Goal: Information Seeking & Learning: Learn about a topic

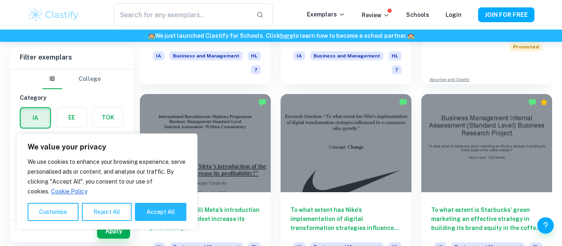
scroll to position [394, 0]
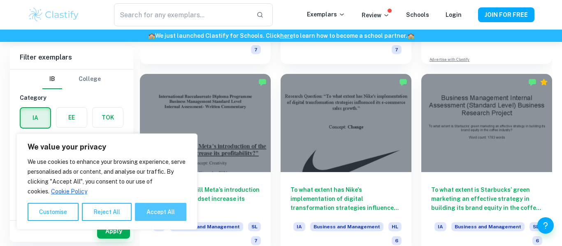
click at [171, 210] on button "Accept All" at bounding box center [160, 212] width 51 height 18
checkbox input "true"
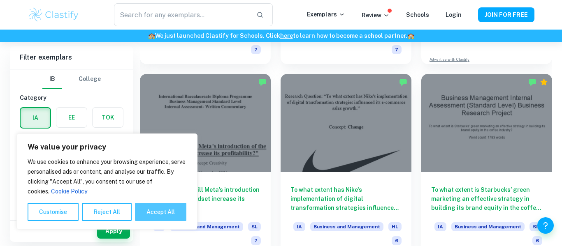
checkbox input "true"
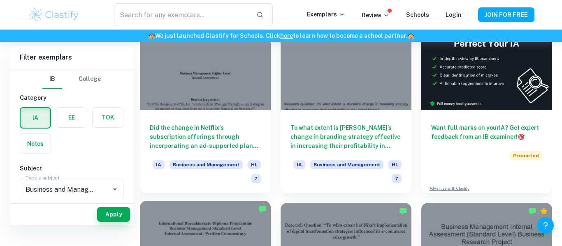
scroll to position [214, 0]
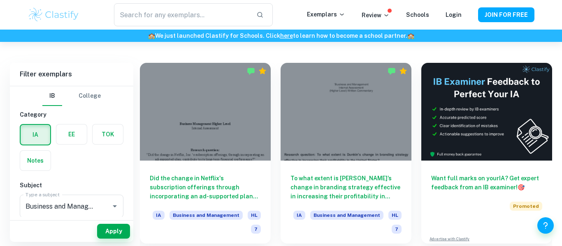
click at [67, 133] on label "button" at bounding box center [71, 135] width 30 height 20
click at [0, 0] on input "radio" at bounding box center [0, 0] width 0 height 0
click at [43, 130] on label "button" at bounding box center [35, 135] width 30 height 20
click at [0, 0] on input "radio" at bounding box center [0, 0] width 0 height 0
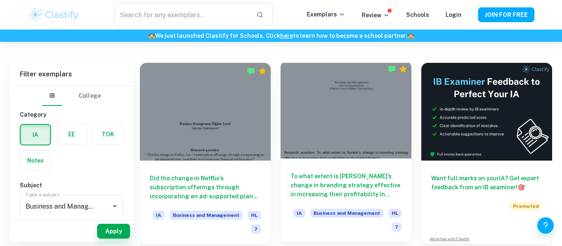
click at [373, 197] on h6 "To what extent is [PERSON_NAME]’s change in branding strategy effective in incr…" at bounding box center [345, 185] width 111 height 27
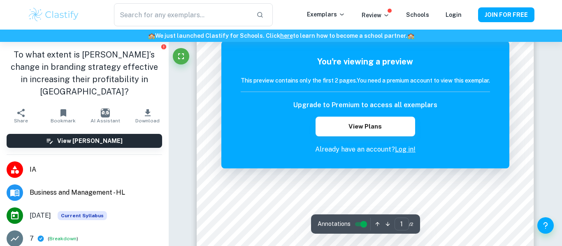
scroll to position [53, 0]
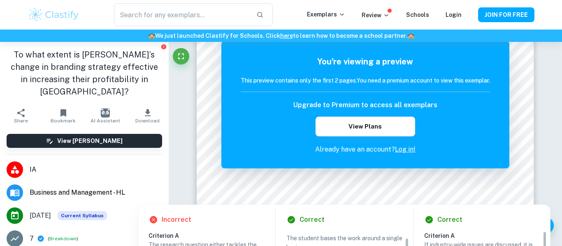
click at [276, 188] on div at bounding box center [365, 190] width 255 height 12
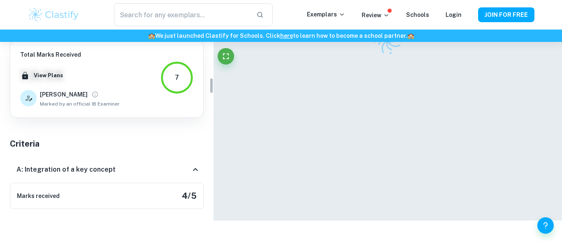
scroll to position [419, 0]
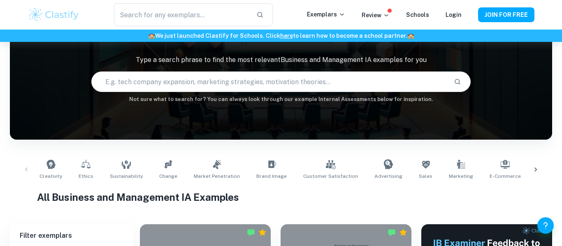
scroll to position [214, 0]
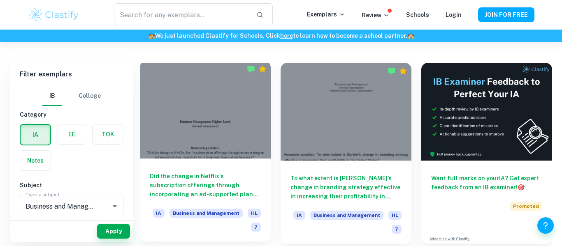
click at [173, 116] on div at bounding box center [205, 110] width 131 height 98
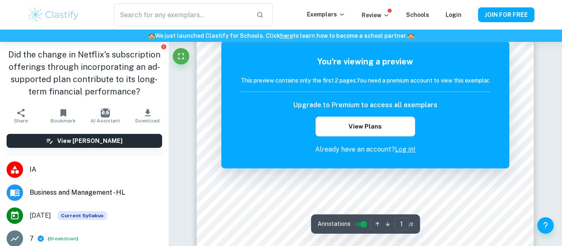
scroll to position [62, 0]
